Goal: Navigation & Orientation: Find specific page/section

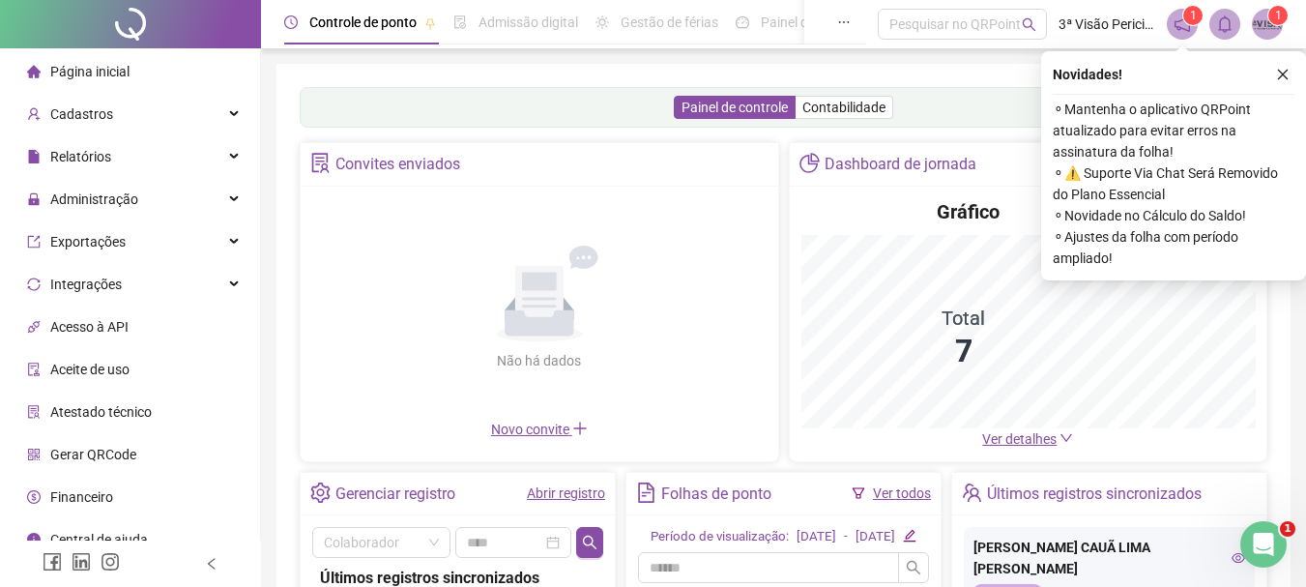
click at [1022, 440] on span "Ver detalhes" at bounding box center [1019, 438] width 74 height 15
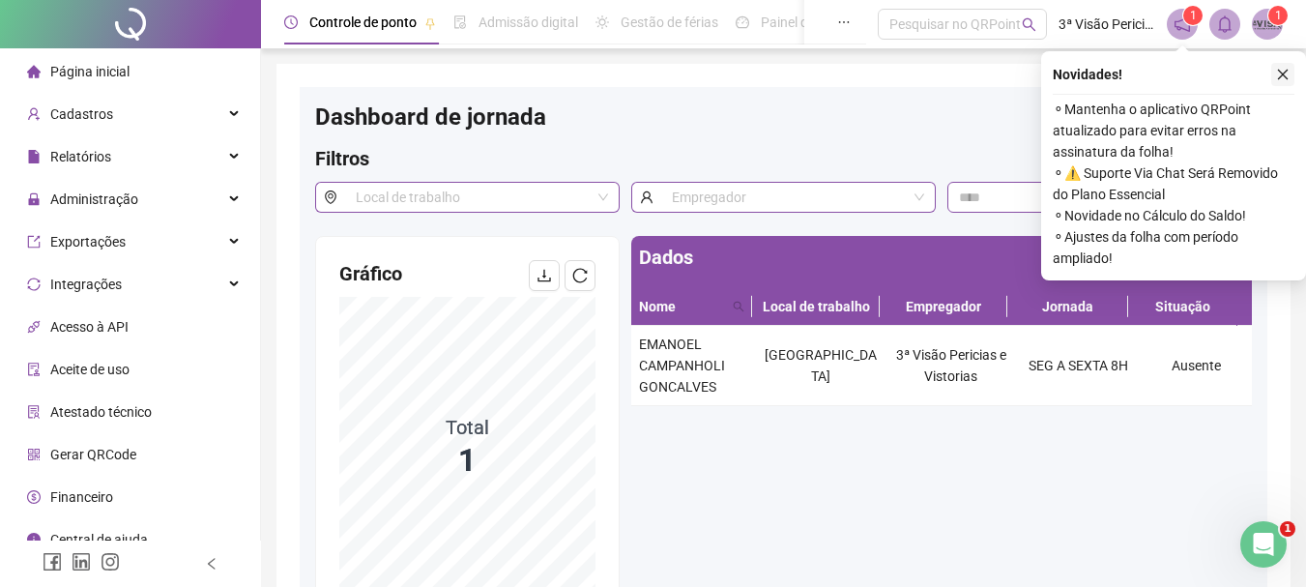
click at [1286, 74] on icon "close" at bounding box center [1283, 75] width 14 height 14
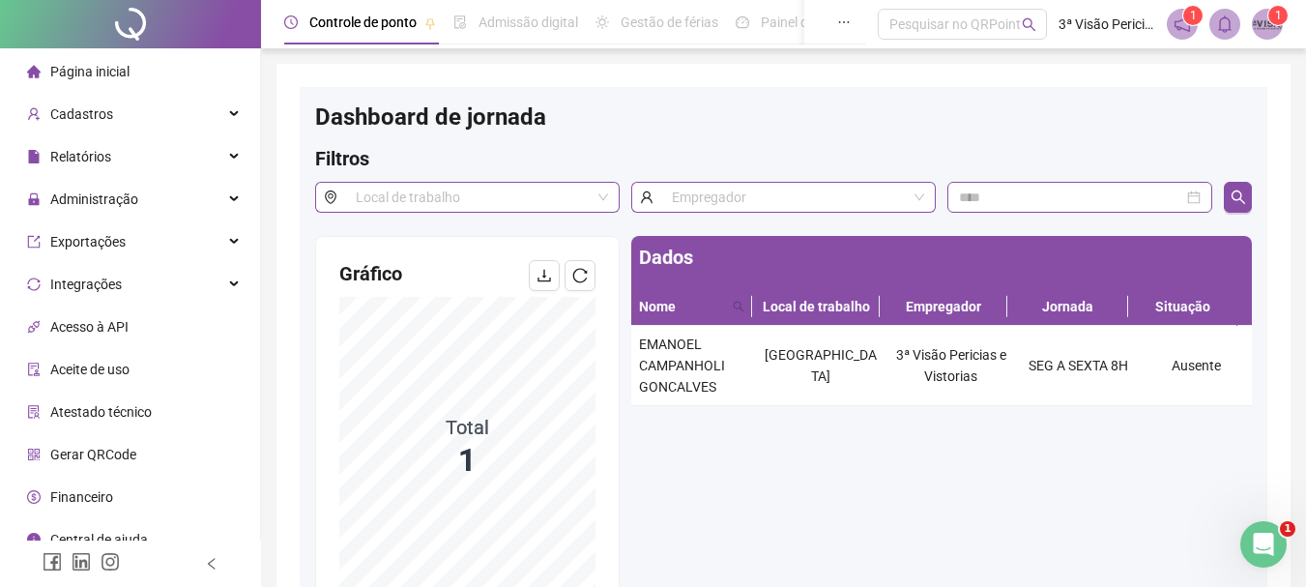
click at [65, 64] on span "Página inicial" at bounding box center [89, 71] width 79 height 15
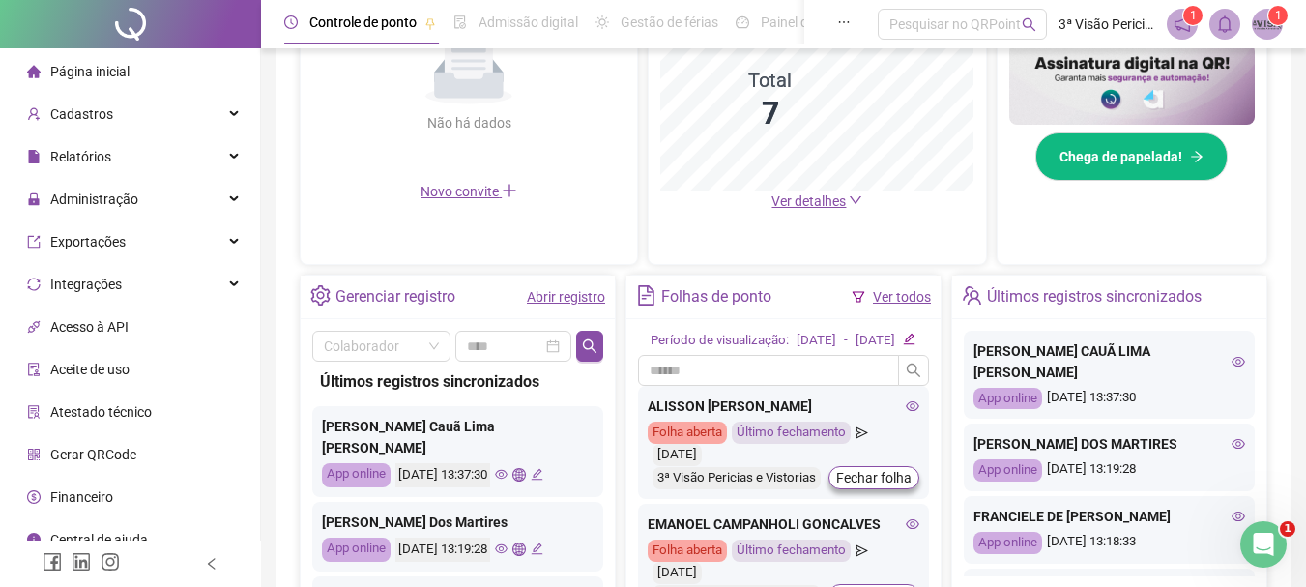
scroll to position [478, 0]
